Goal: Task Accomplishment & Management: Use online tool/utility

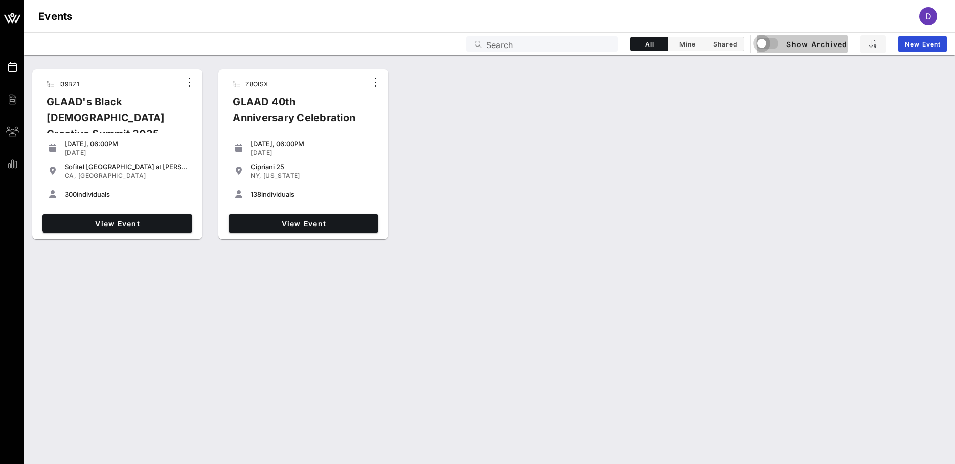
click at [765, 46] on div "button" at bounding box center [762, 43] width 14 height 14
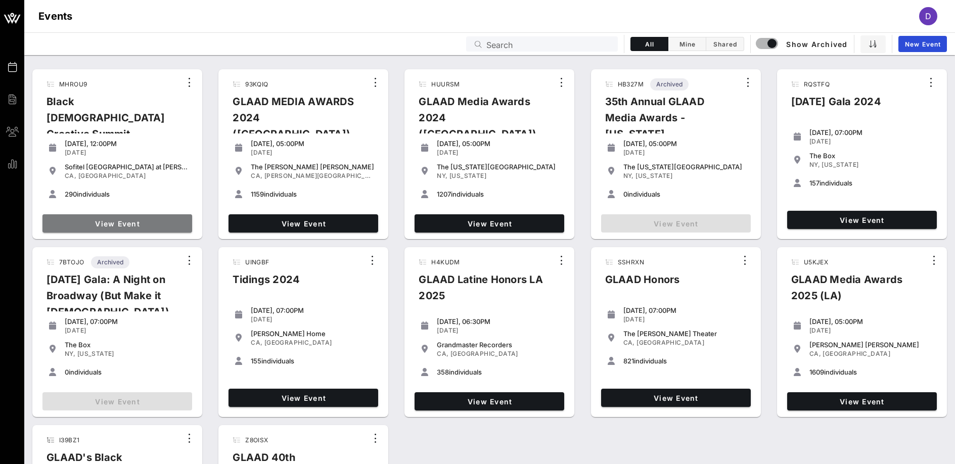
click at [128, 220] on span "View Event" at bounding box center [118, 223] width 142 height 9
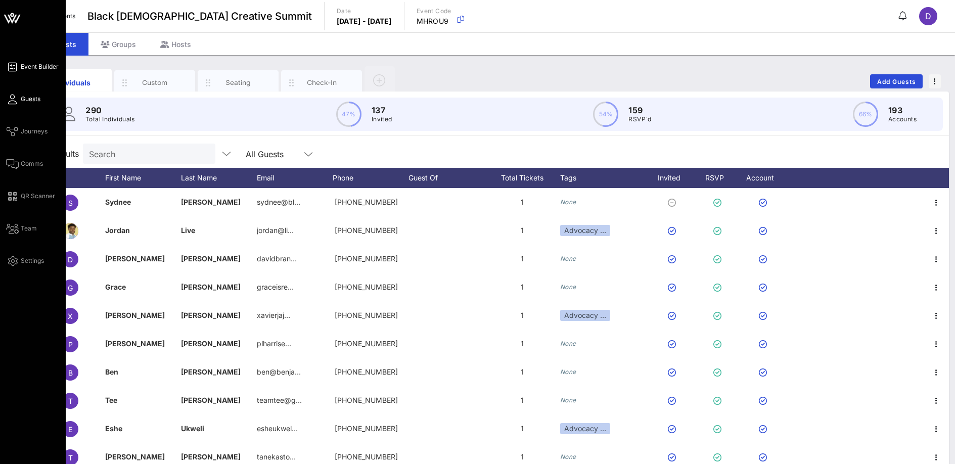
click at [48, 69] on span "Event Builder" at bounding box center [40, 66] width 38 height 9
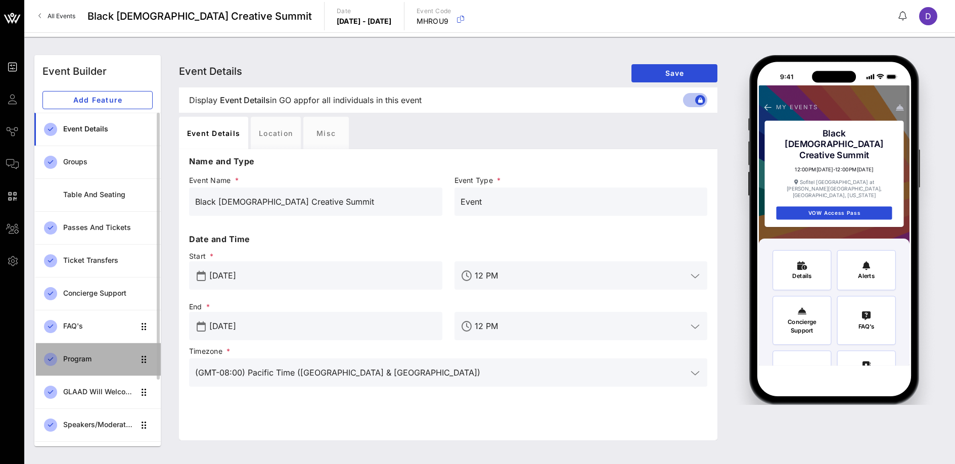
click at [97, 356] on div "Program" at bounding box center [98, 359] width 71 height 9
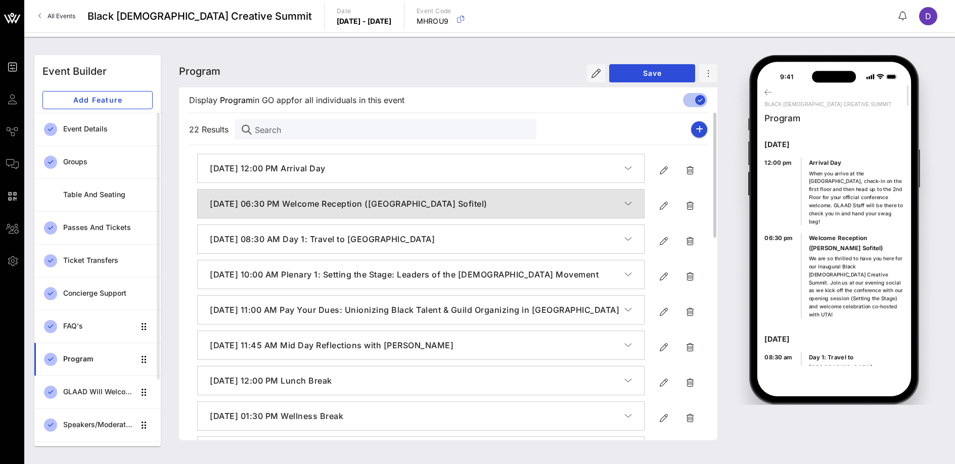
click at [623, 204] on h4 "[DATE] 06:30 PM Welcome Reception ([GEOGRAPHIC_DATA] Sofitel)" at bounding box center [417, 204] width 415 height 12
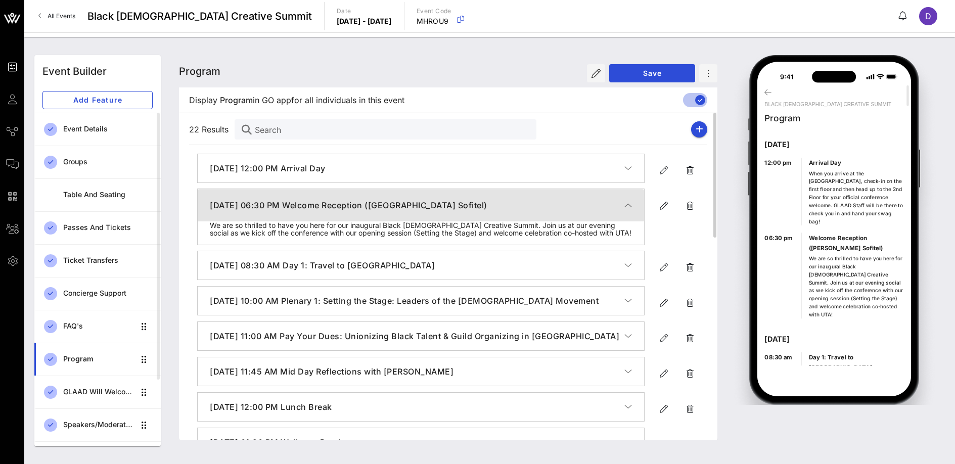
click at [622, 204] on h4 "[DATE] 06:30 PM Welcome Reception ([GEOGRAPHIC_DATA] Sofitel)" at bounding box center [417, 205] width 415 height 12
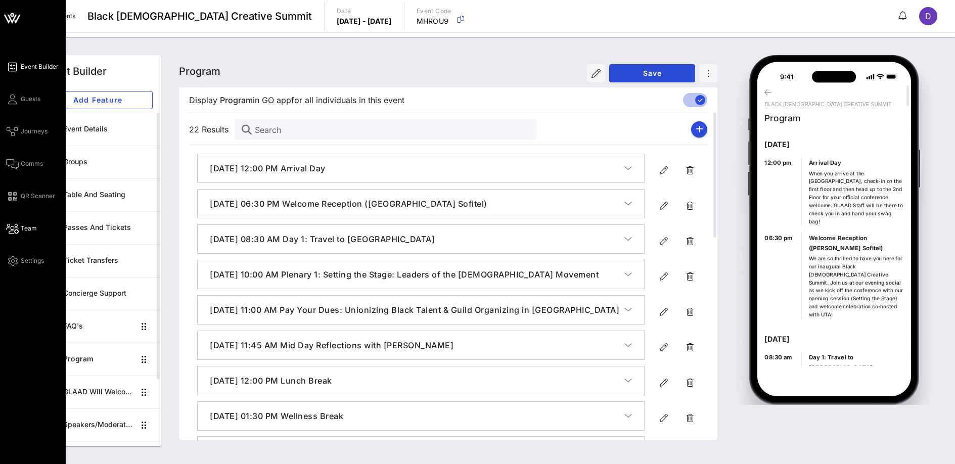
click at [23, 233] on span "Team" at bounding box center [29, 228] width 16 height 9
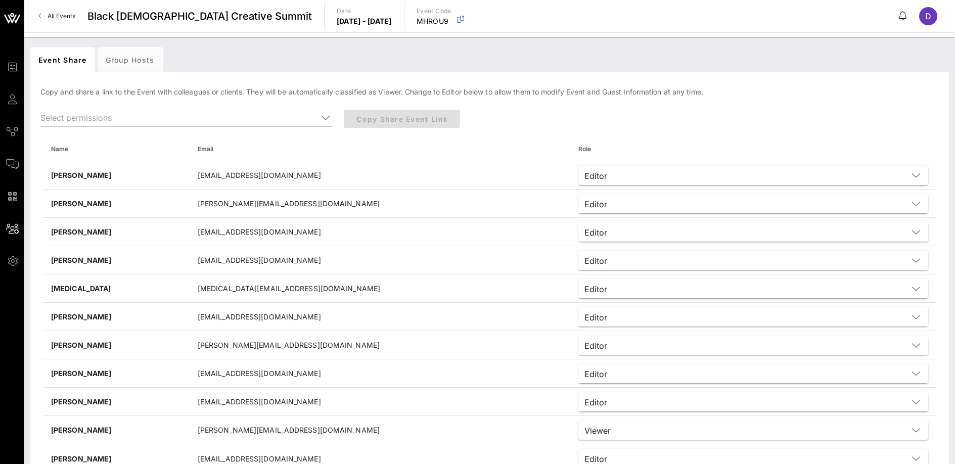
click at [302, 115] on input "text" at bounding box center [178, 118] width 277 height 16
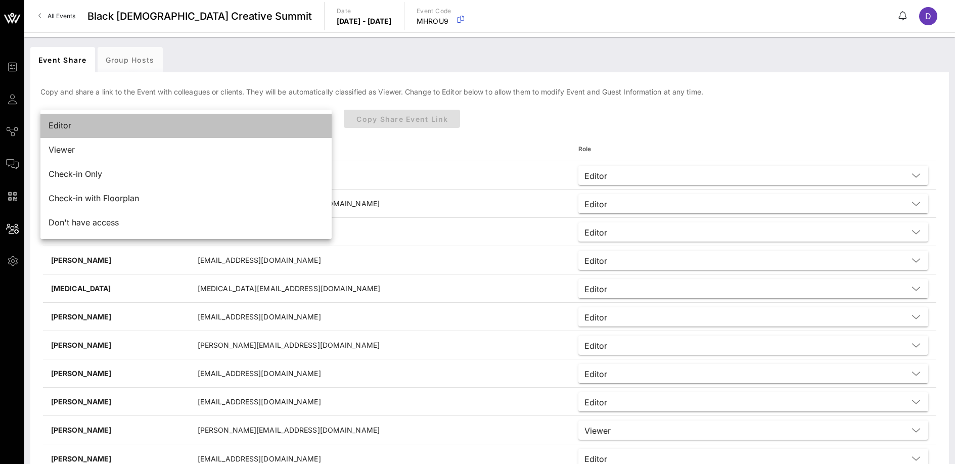
click at [82, 131] on div "Editor" at bounding box center [186, 126] width 275 height 22
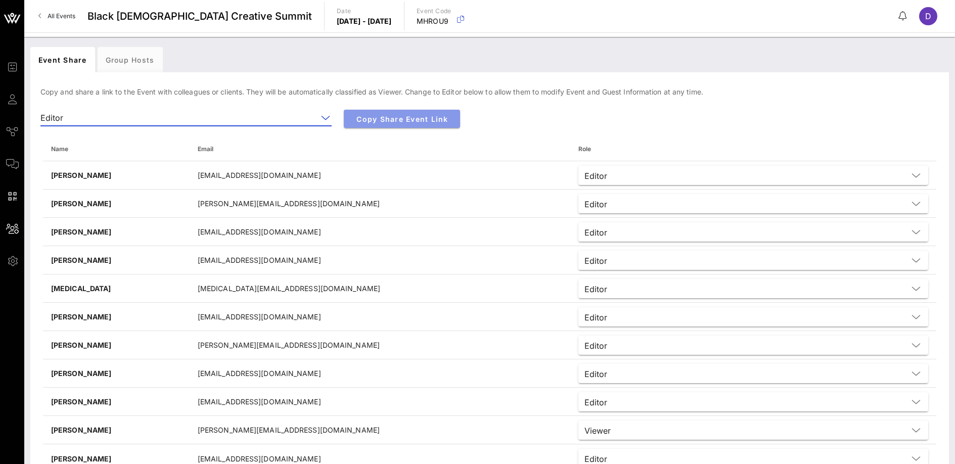
click at [377, 128] on div "Copy Share Event Link" at bounding box center [527, 123] width 379 height 39
click at [388, 116] on span "Copy Share Event Link" at bounding box center [402, 119] width 100 height 9
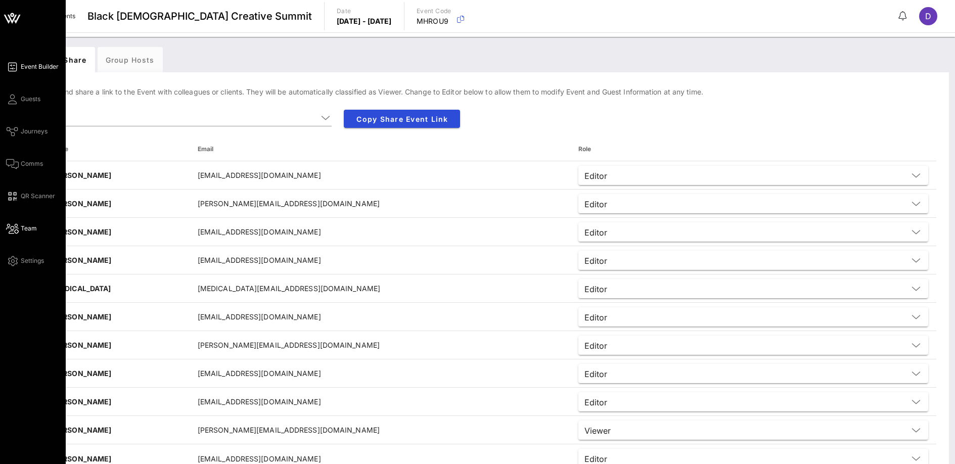
click at [24, 66] on span "Event Builder" at bounding box center [40, 66] width 38 height 9
